Goal: Information Seeking & Learning: Check status

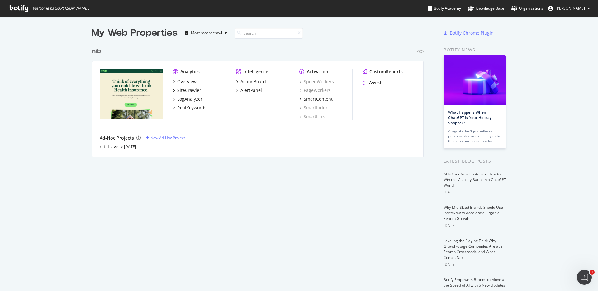
click at [187, 71] on div "Analytics" at bounding box center [189, 72] width 19 height 6
click at [179, 81] on div "Overview" at bounding box center [186, 82] width 19 height 6
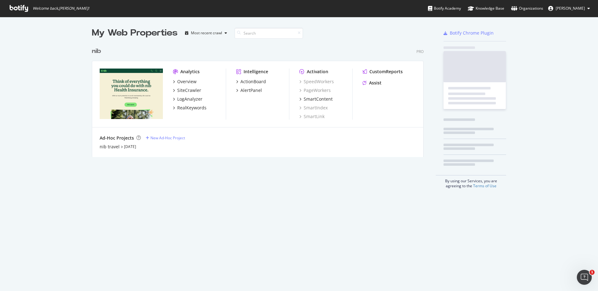
scroll to position [286, 589]
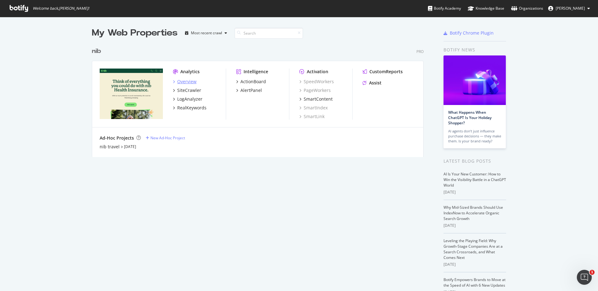
click at [185, 82] on div "Overview" at bounding box center [186, 82] width 19 height 6
